Goal: Task Accomplishment & Management: Manage account settings

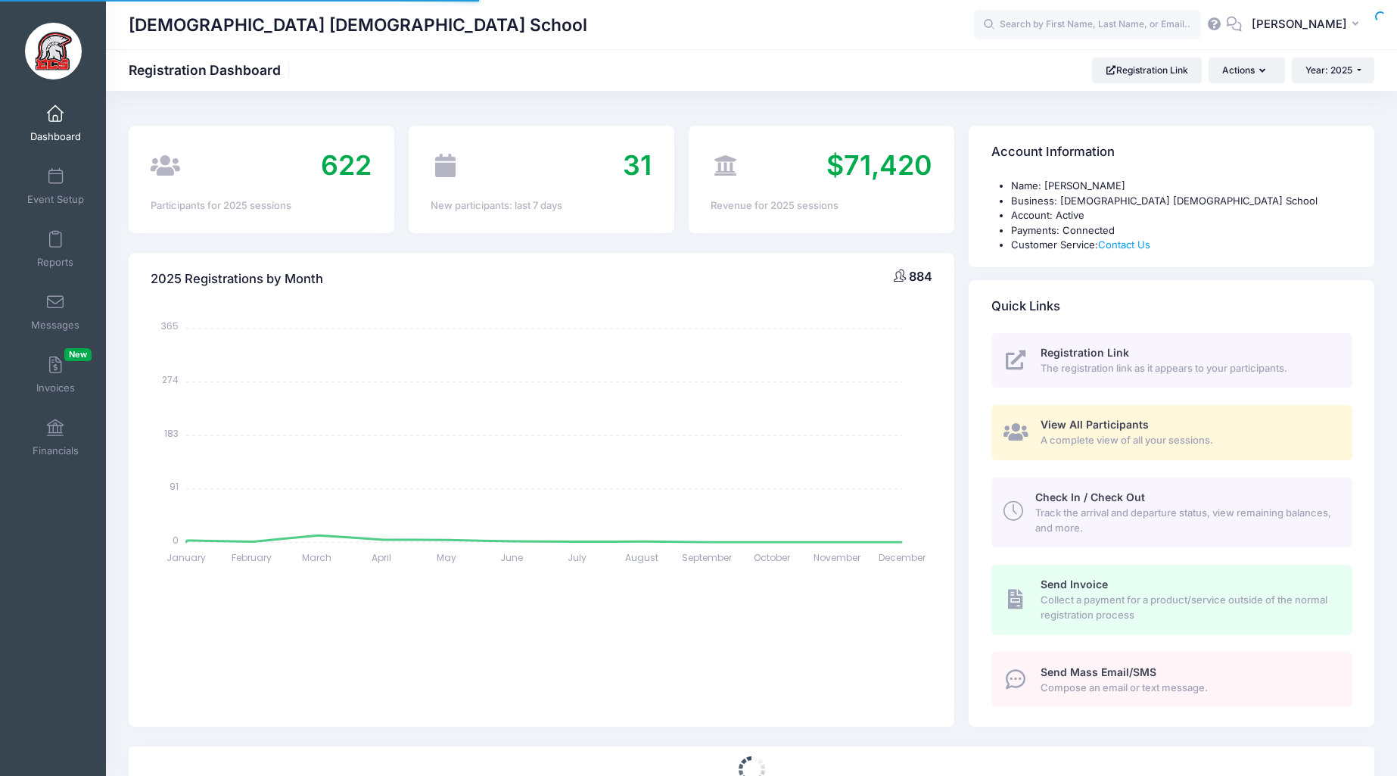
select select
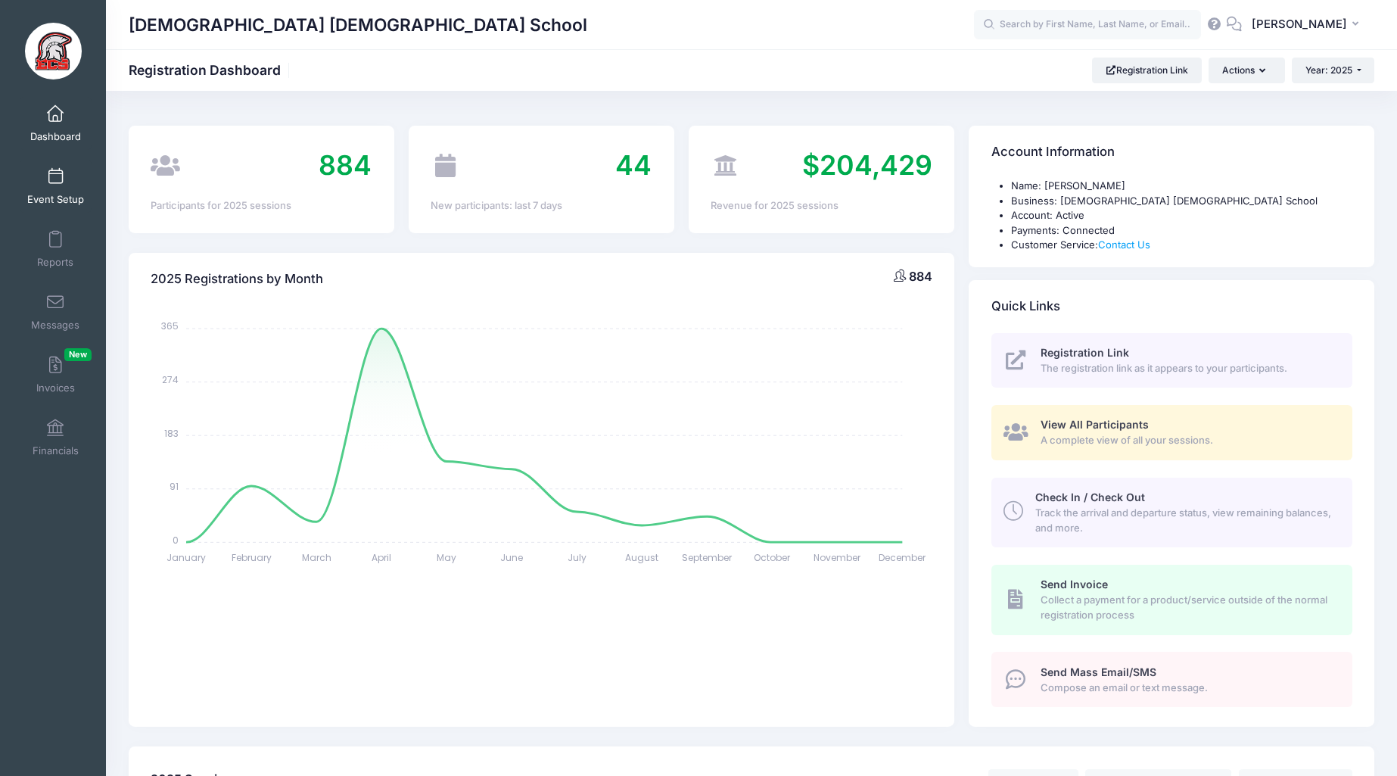
click at [56, 186] on link "Event Setup" at bounding box center [56, 186] width 72 height 53
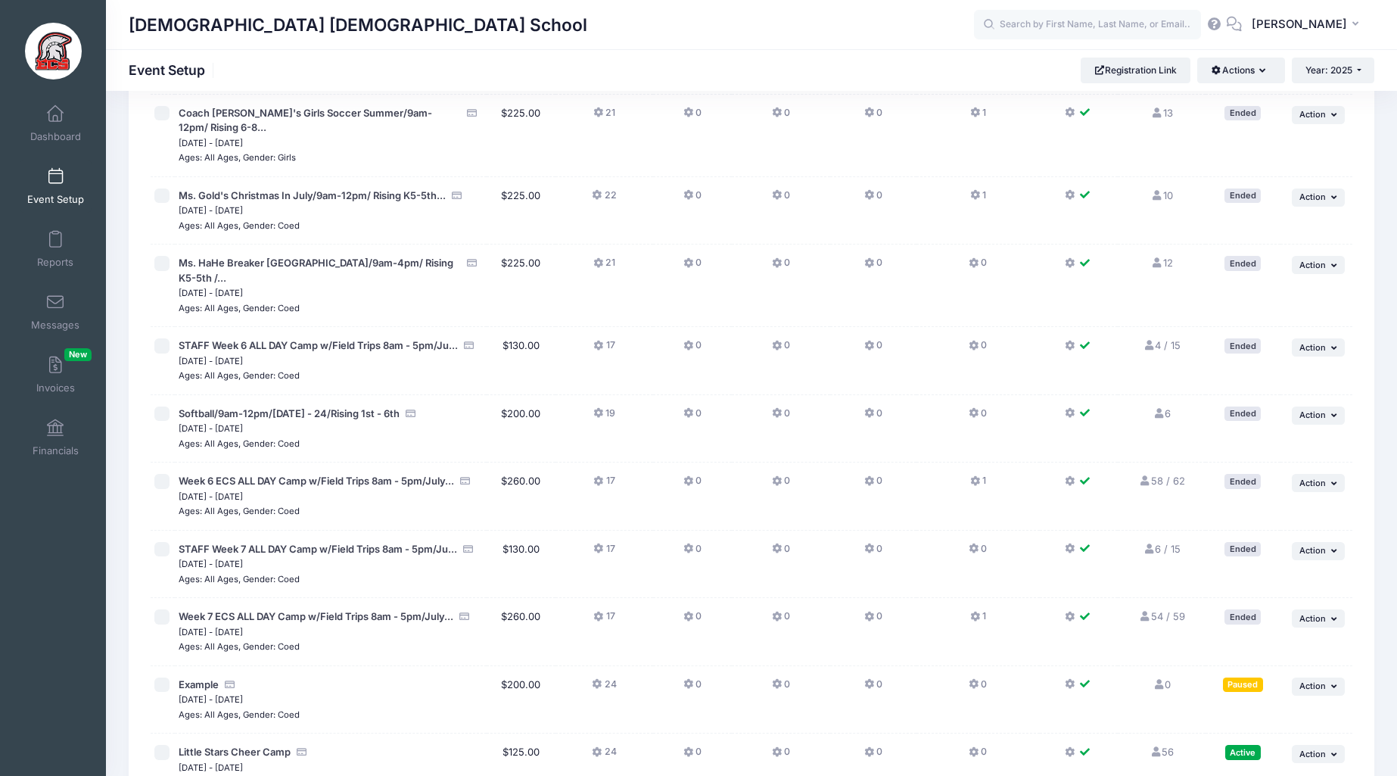
scroll to position [3065, 0]
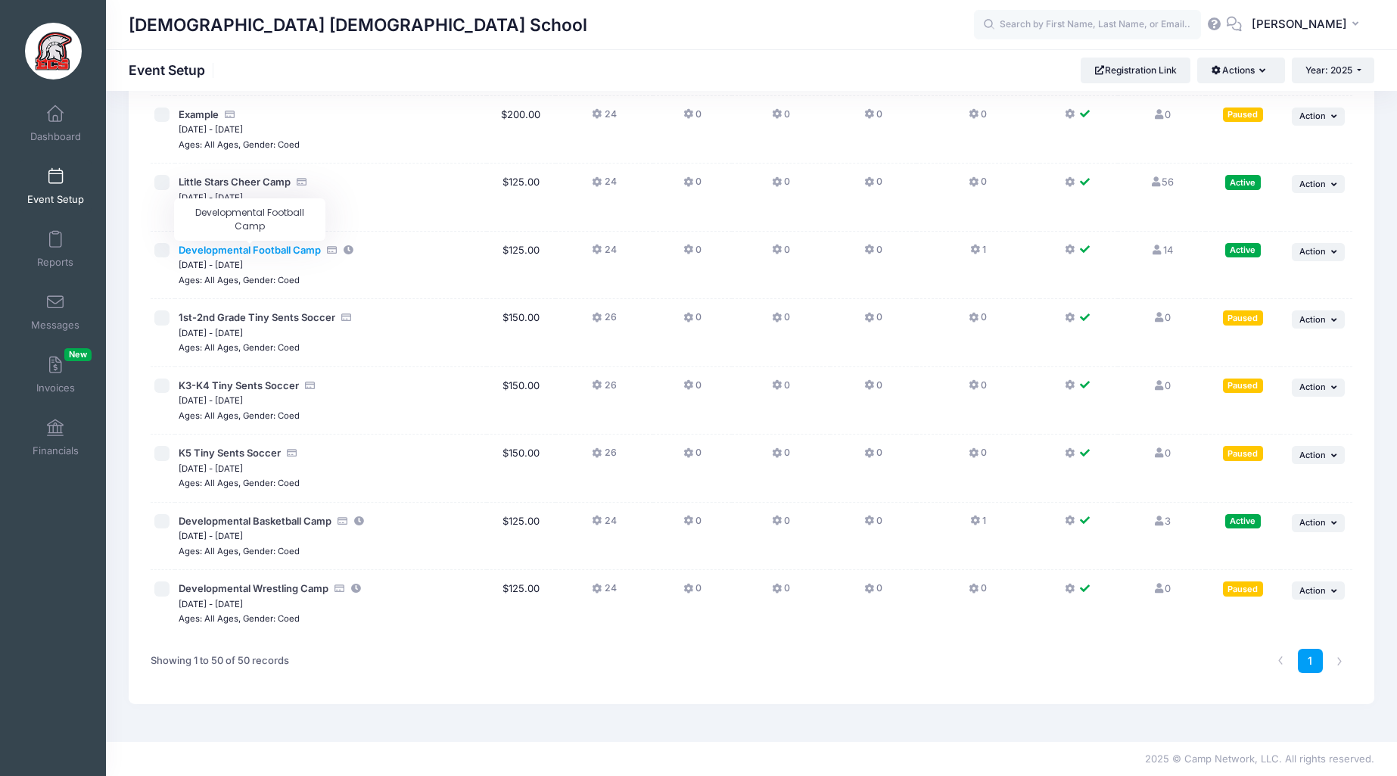
click at [255, 251] on span "Developmental Football Camp" at bounding box center [250, 250] width 142 height 12
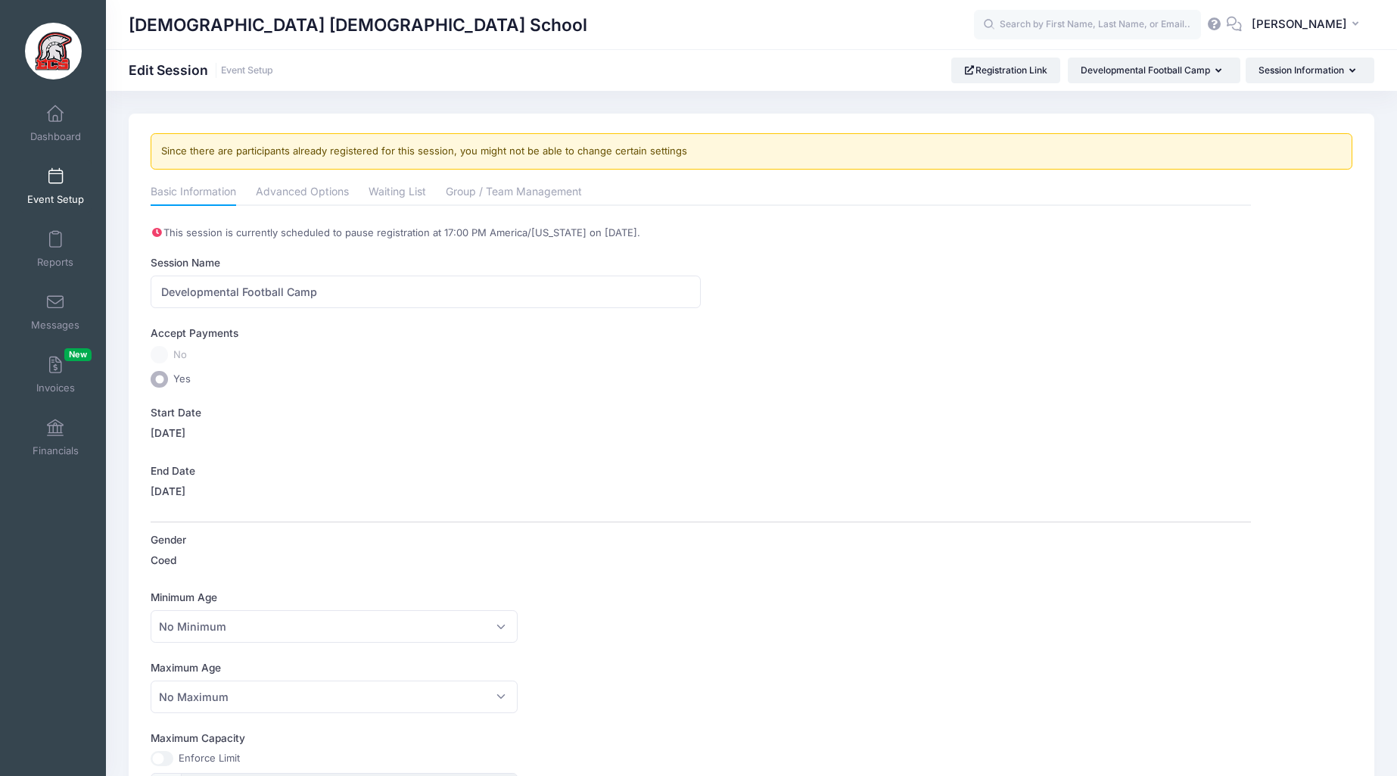
scroll to position [5, 0]
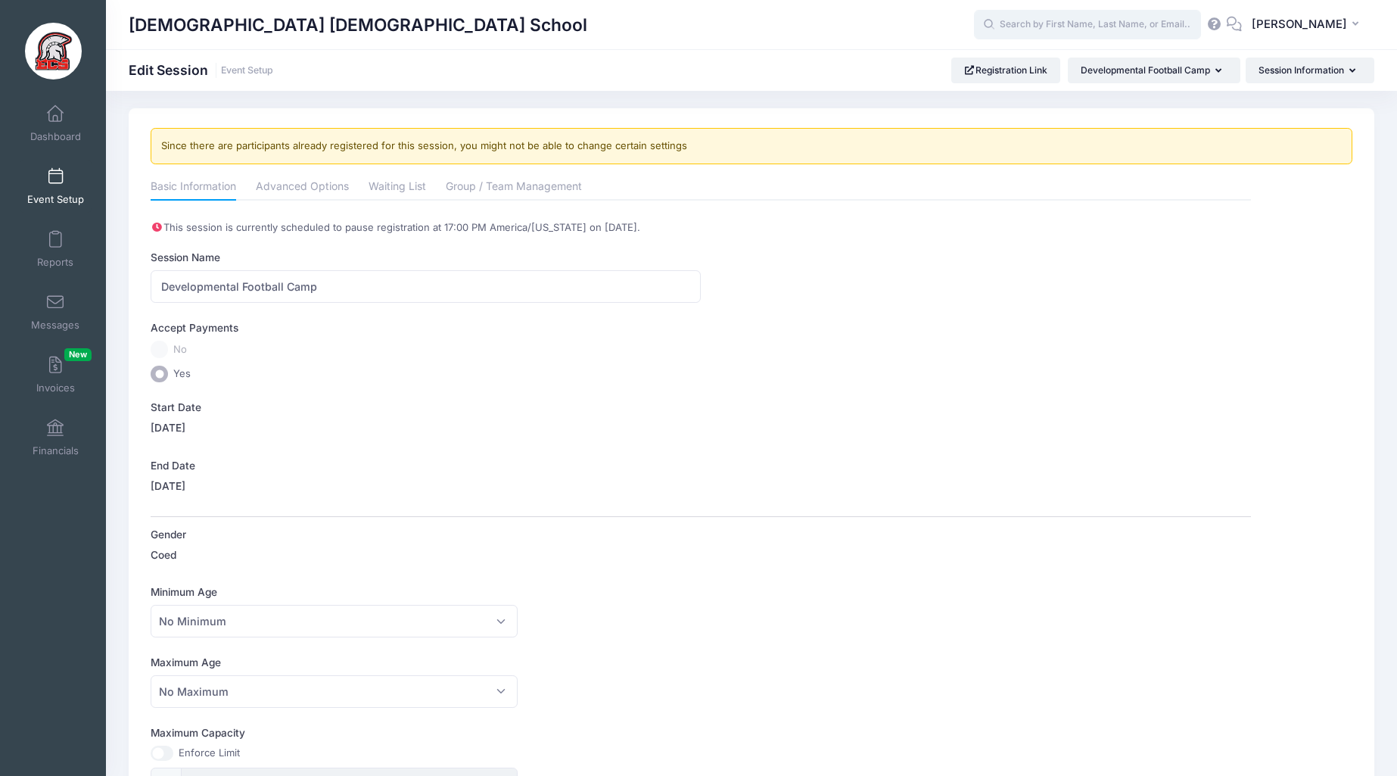
click at [1061, 19] on input "text" at bounding box center [1087, 25] width 227 height 30
click at [1080, 70] on p "Developmental Football Camp on Oct-01, 2025" at bounding box center [1117, 74] width 250 height 14
type input "Roman Pond (Developmental Football Camp, Oct-01, 2025)"
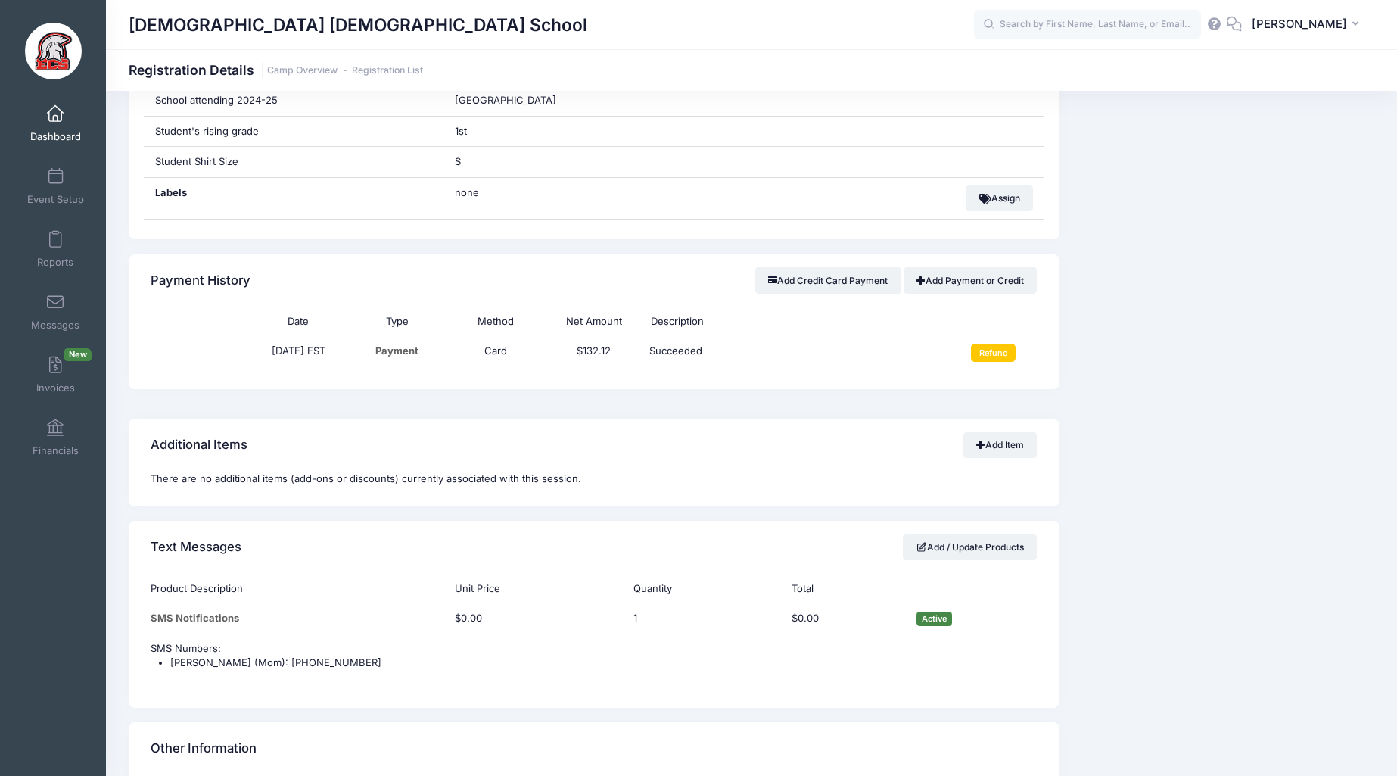
scroll to position [1007, 0]
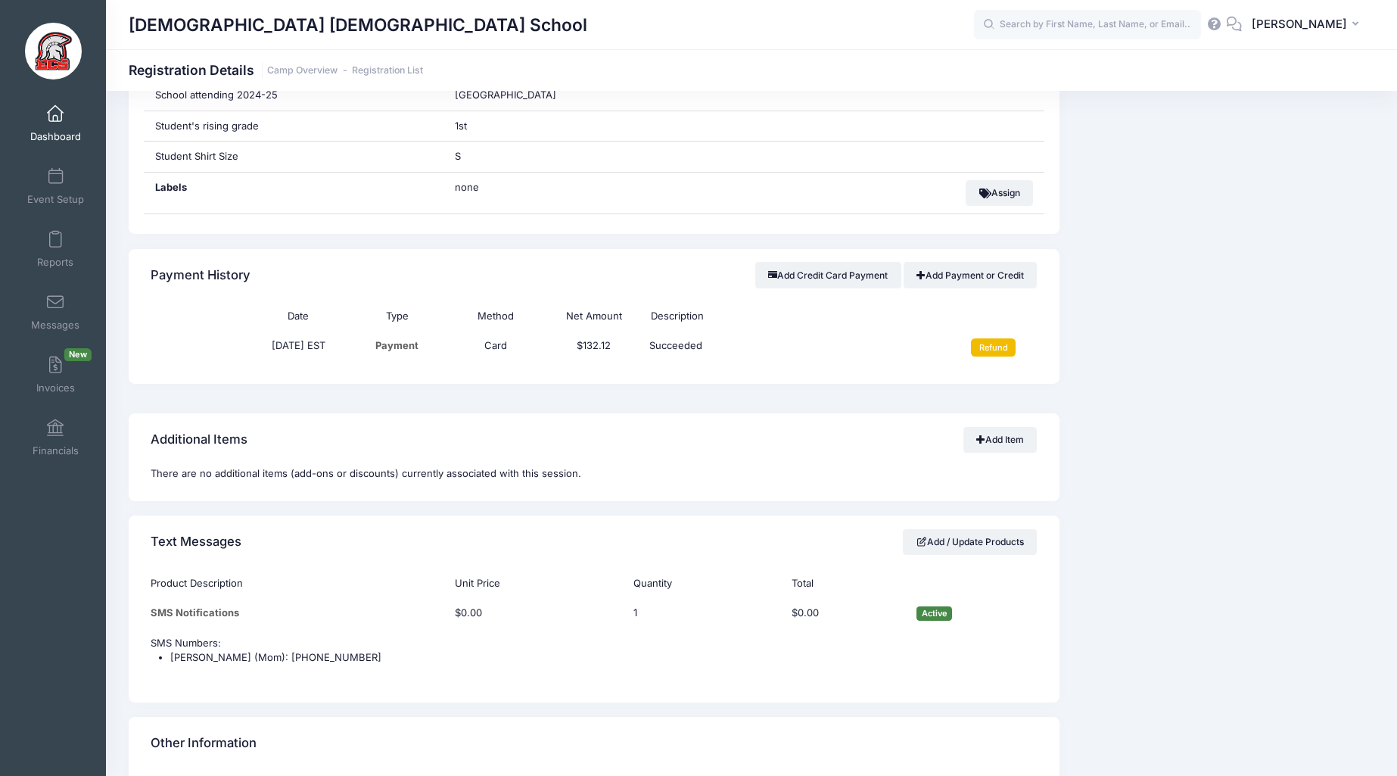
click at [1003, 348] on input "Refund" at bounding box center [993, 347] width 45 height 18
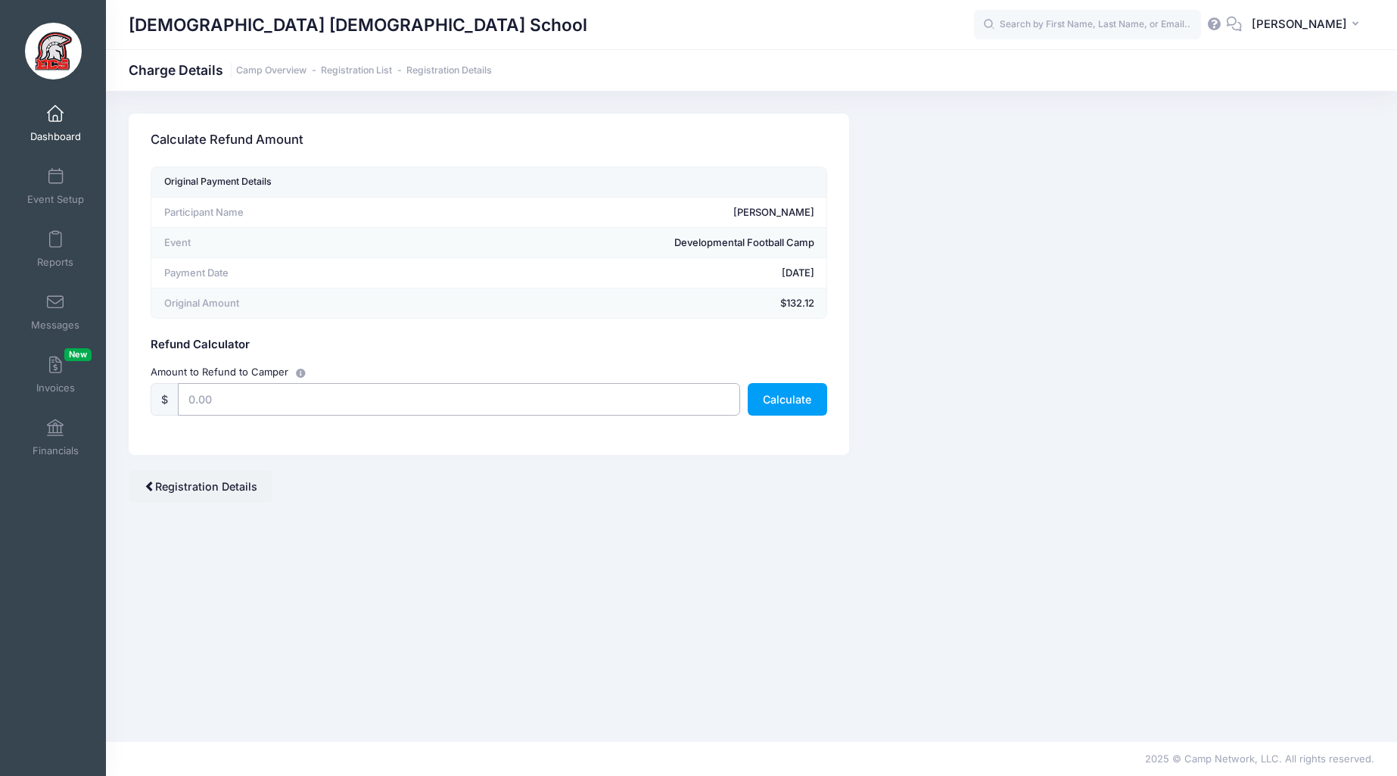
drag, startPoint x: 227, startPoint y: 404, endPoint x: 195, endPoint y: 403, distance: 32.6
click at [195, 403] on input "text" at bounding box center [459, 399] width 562 height 33
